Goal: Task Accomplishment & Management: Manage account settings

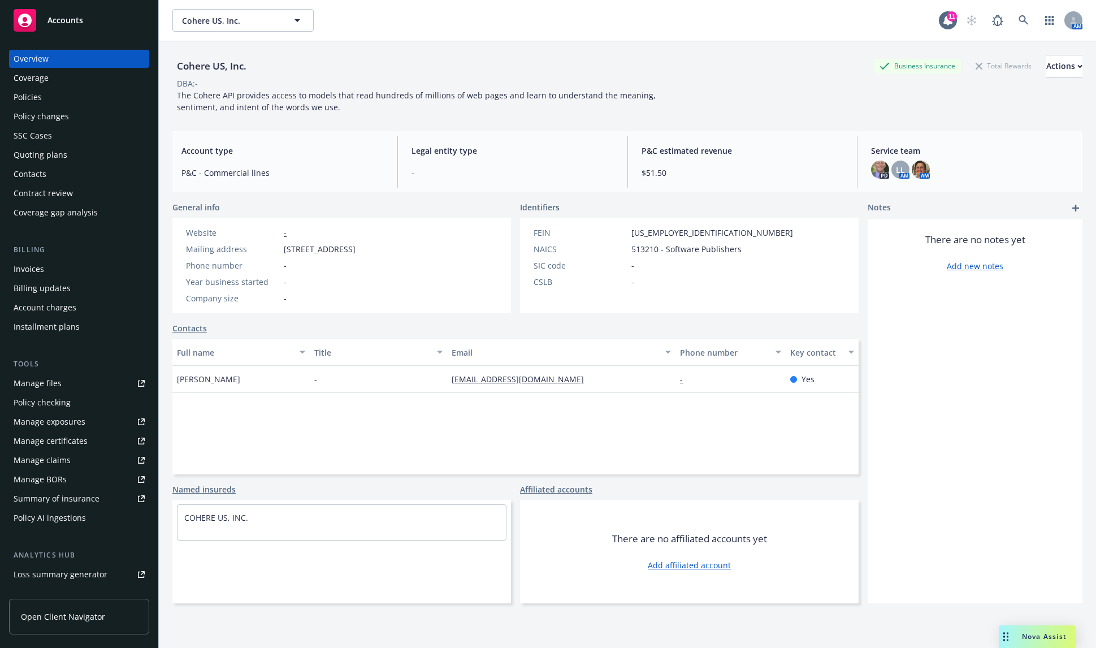
drag, startPoint x: 0, startPoint y: 0, endPoint x: 110, endPoint y: 104, distance: 151.1
click at [110, 104] on div "Policies" at bounding box center [79, 97] width 131 height 18
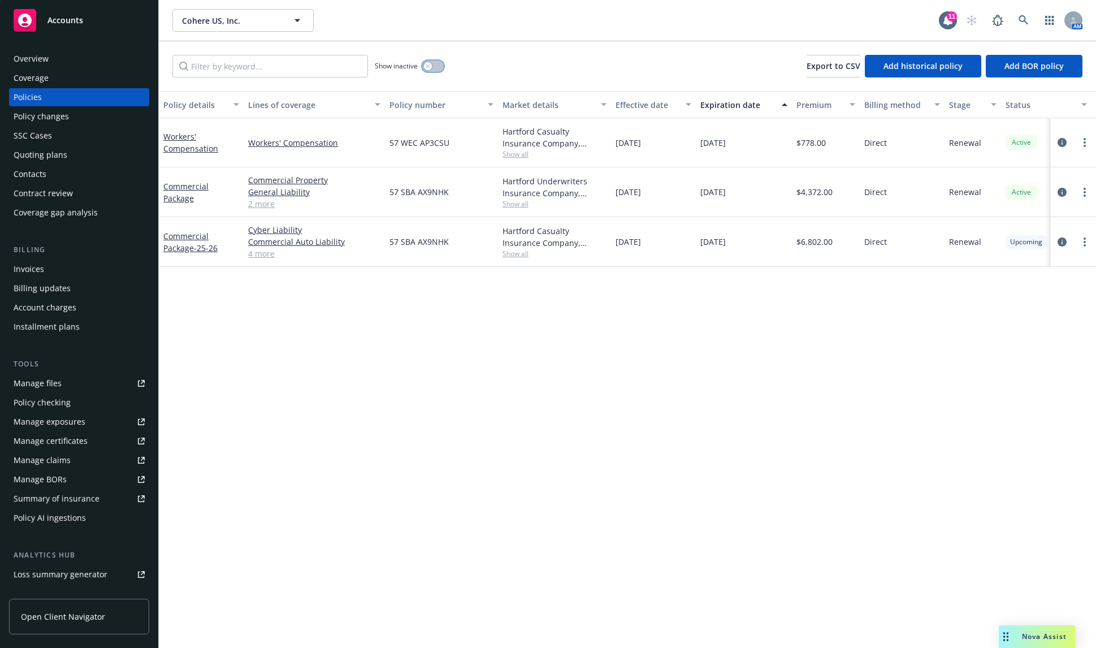
click at [431, 65] on div "button" at bounding box center [428, 66] width 8 height 8
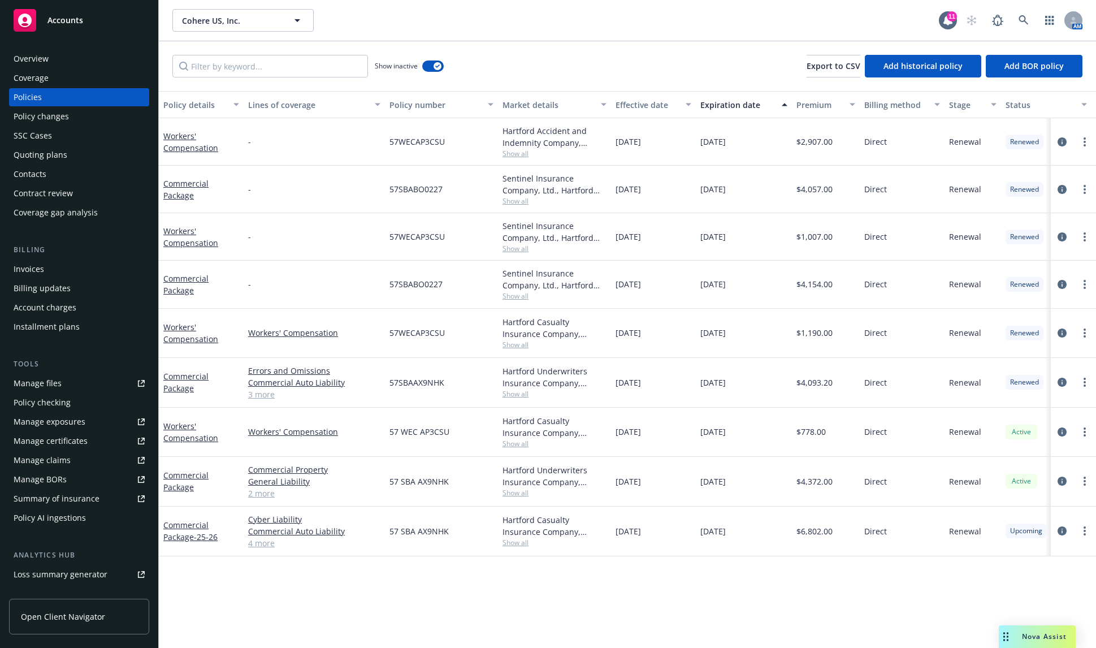
click at [753, 108] on div "Expiration date" at bounding box center [737, 105] width 75 height 12
